Goal: Find specific page/section: Find specific page/section

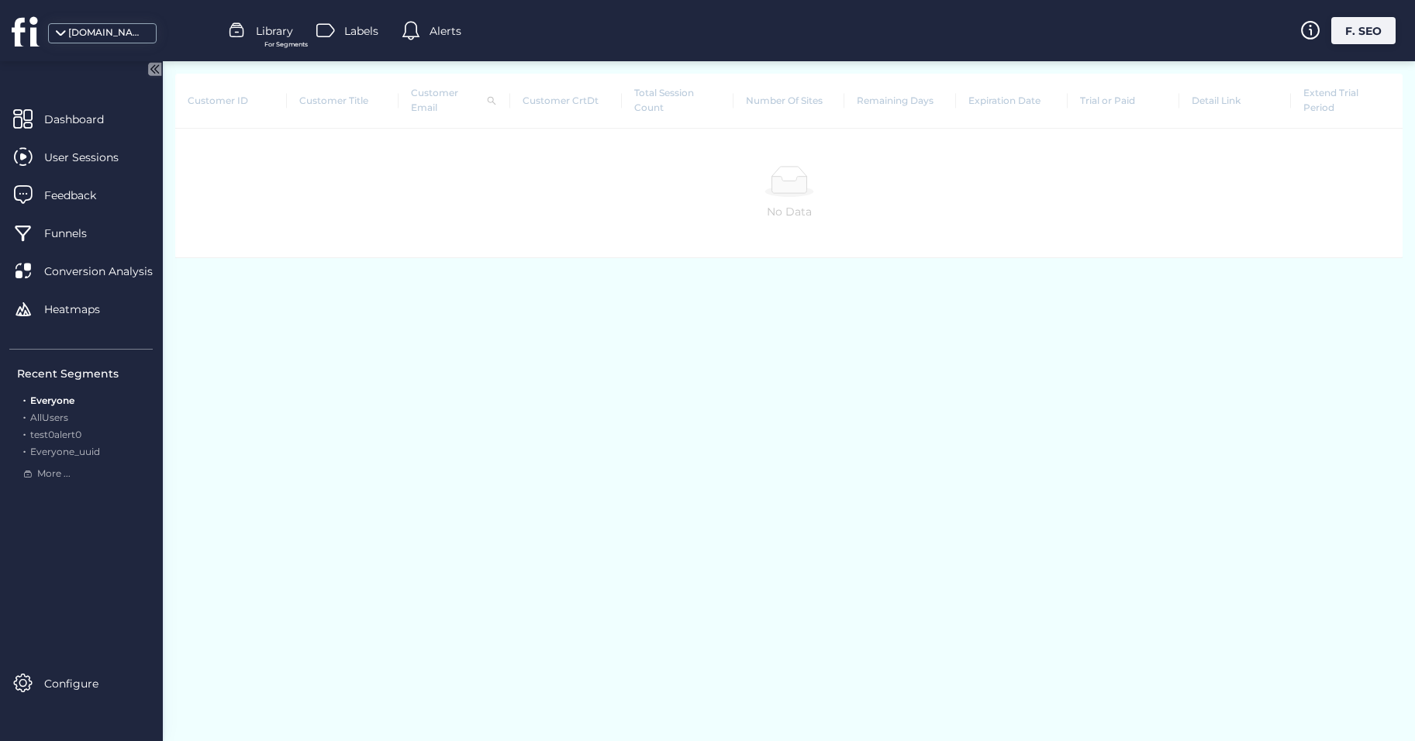
click at [540, 254] on td "No Data" at bounding box center [788, 193] width 1227 height 129
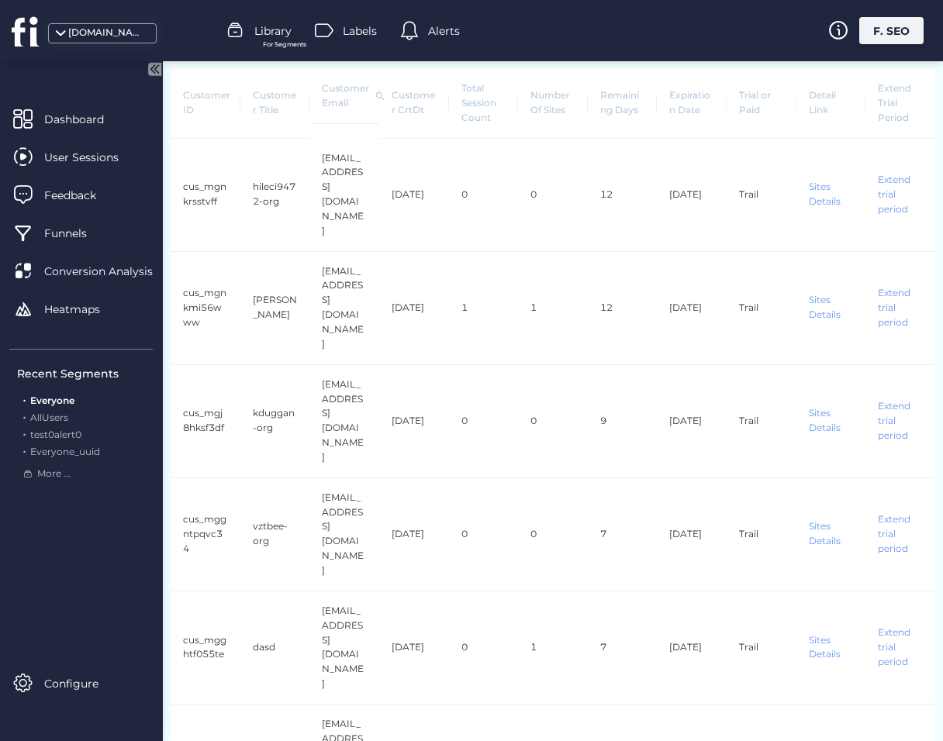
scroll to position [146, 0]
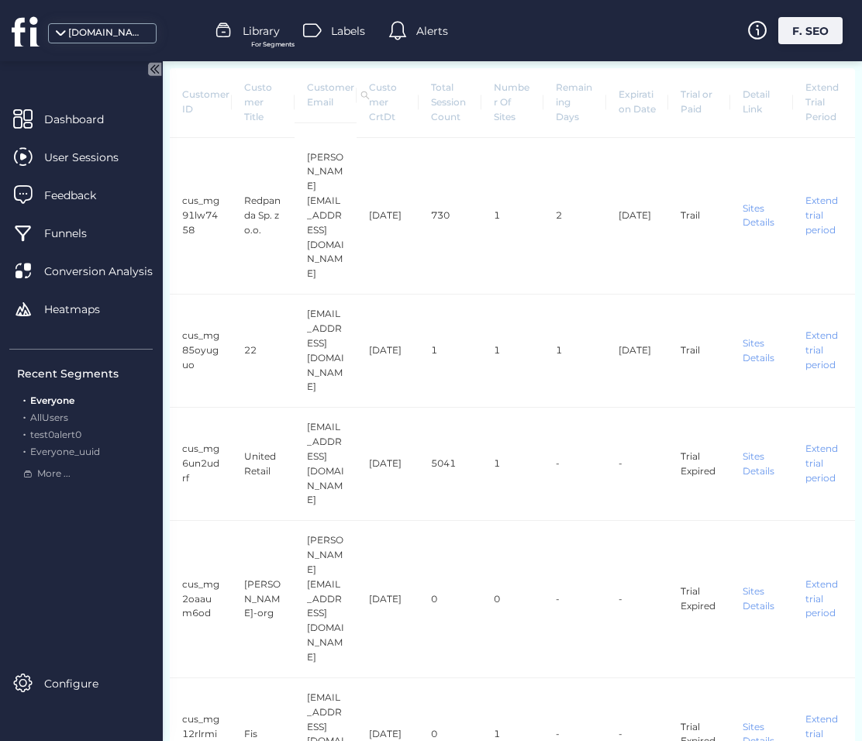
scroll to position [277, 0]
